Goal: Browse casually

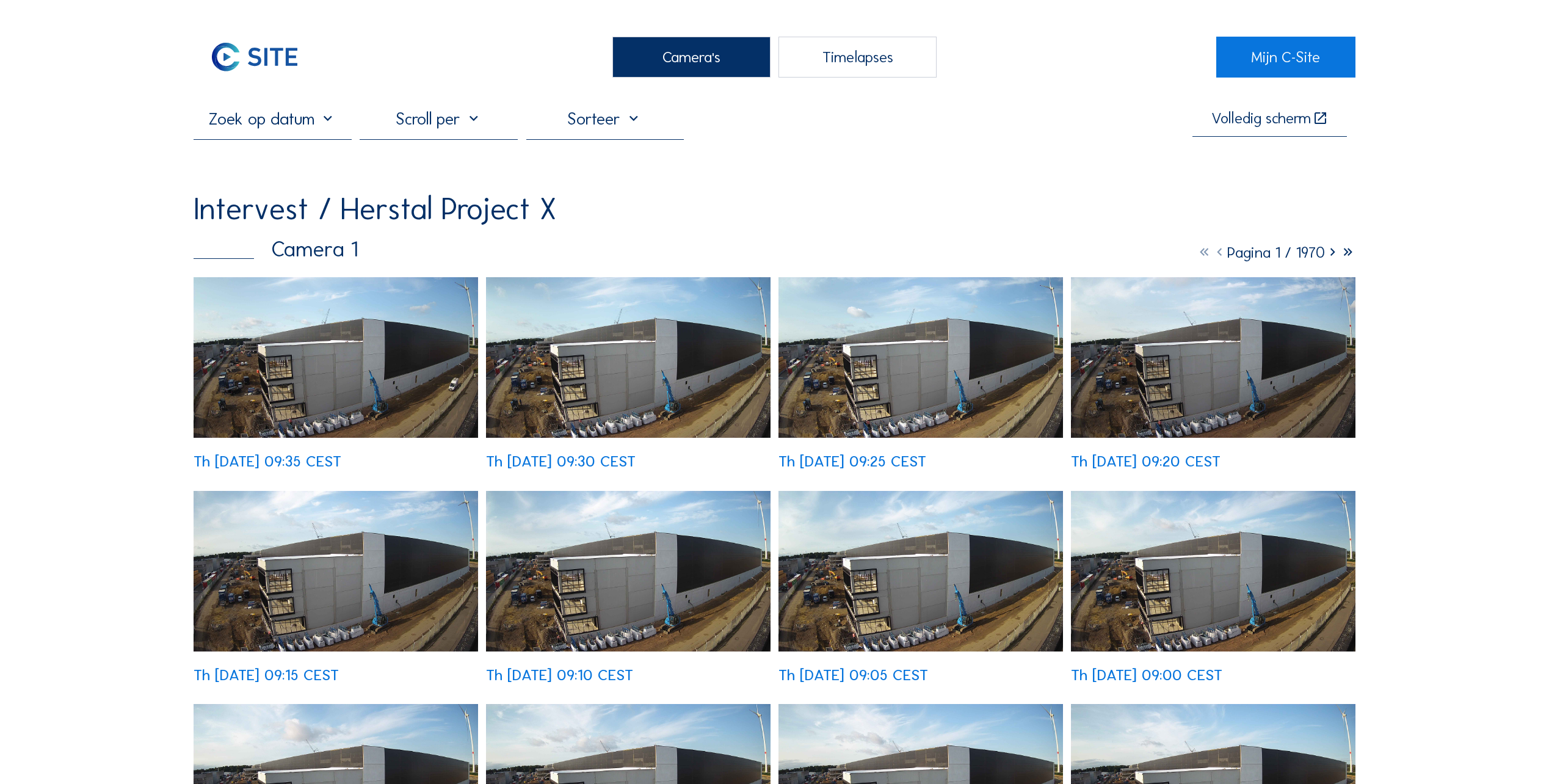
click at [357, 393] on img at bounding box center [336, 357] width 285 height 161
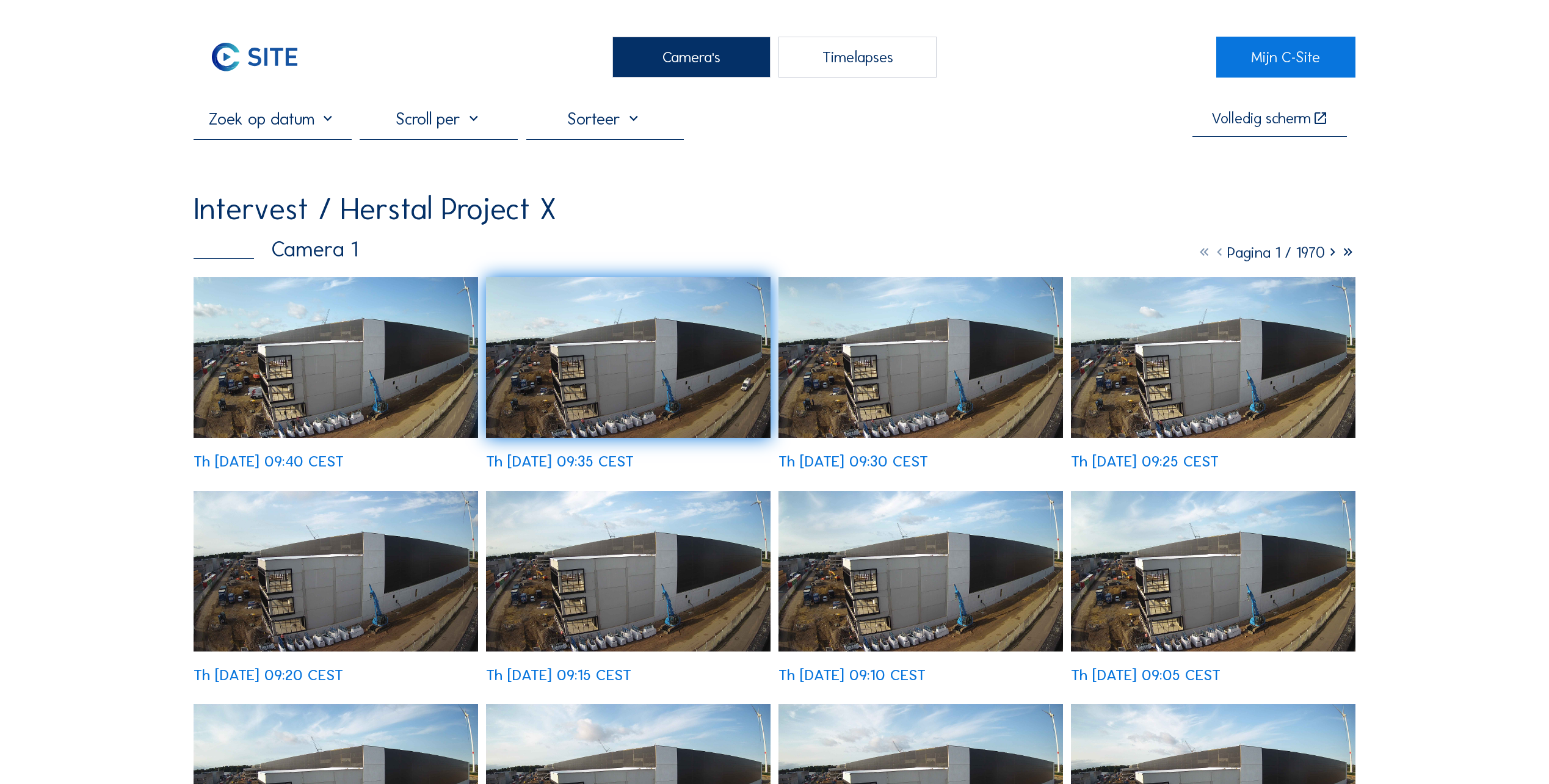
click at [282, 388] on img at bounding box center [336, 357] width 285 height 161
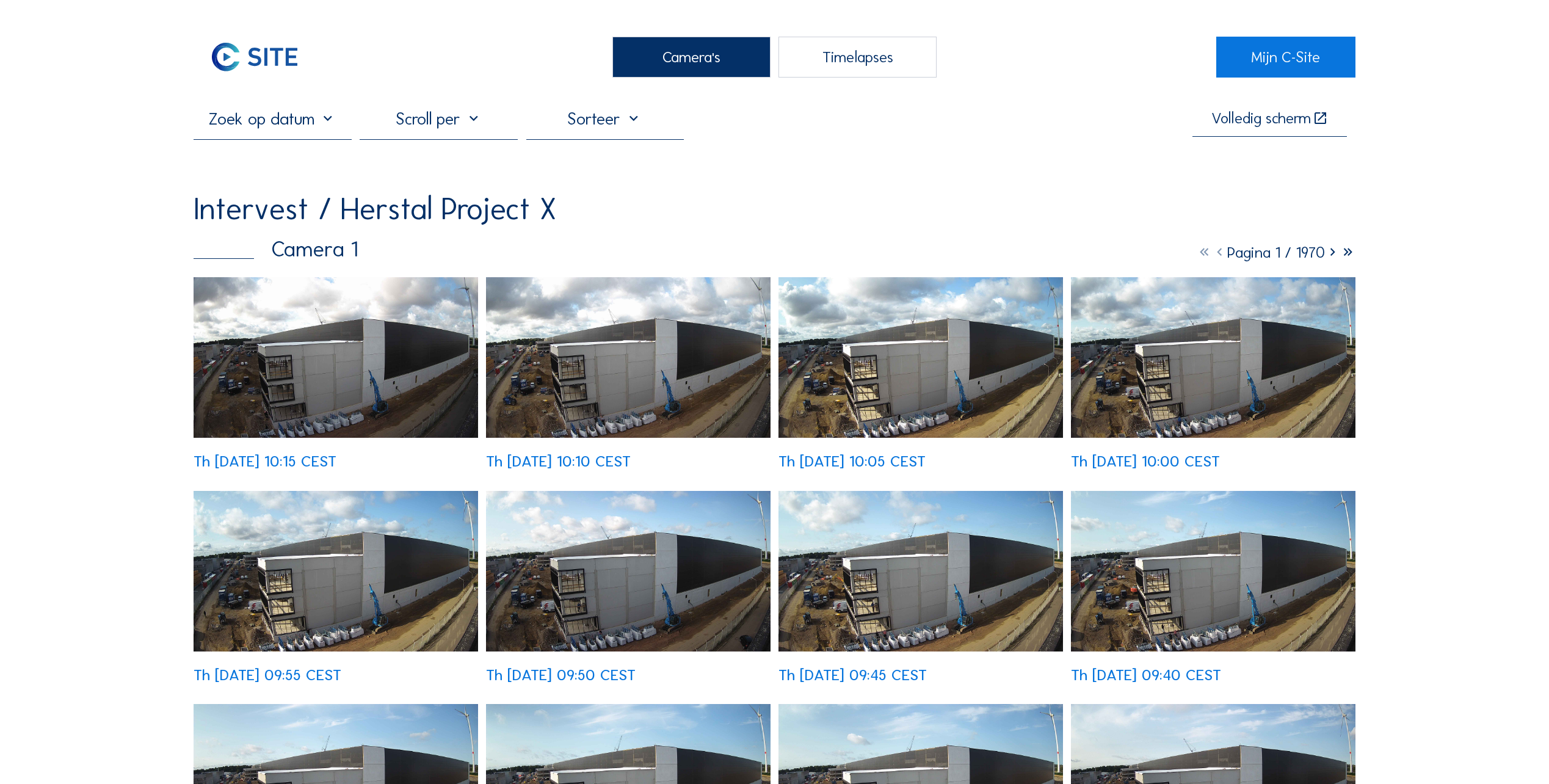
click at [281, 378] on img at bounding box center [336, 357] width 285 height 161
